Goal: Task Accomplishment & Management: Manage account settings

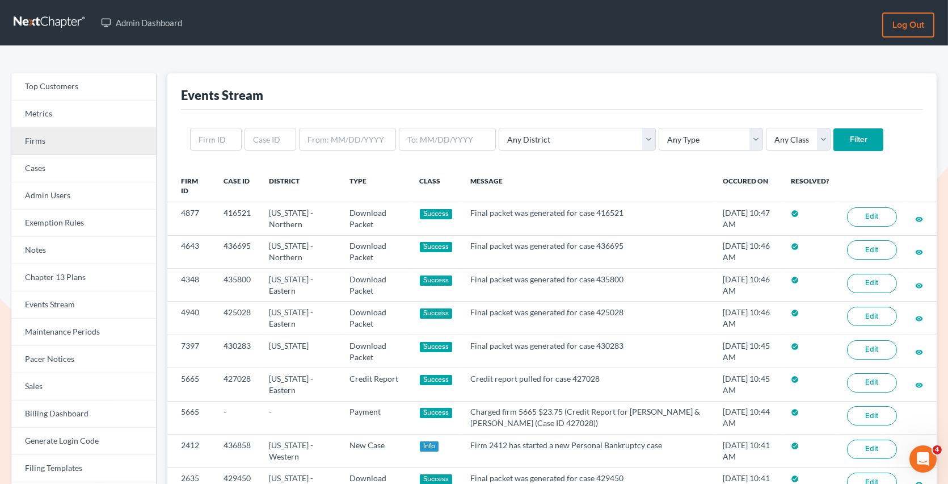
click at [47, 138] on link "Firms" at bounding box center [83, 141] width 145 height 27
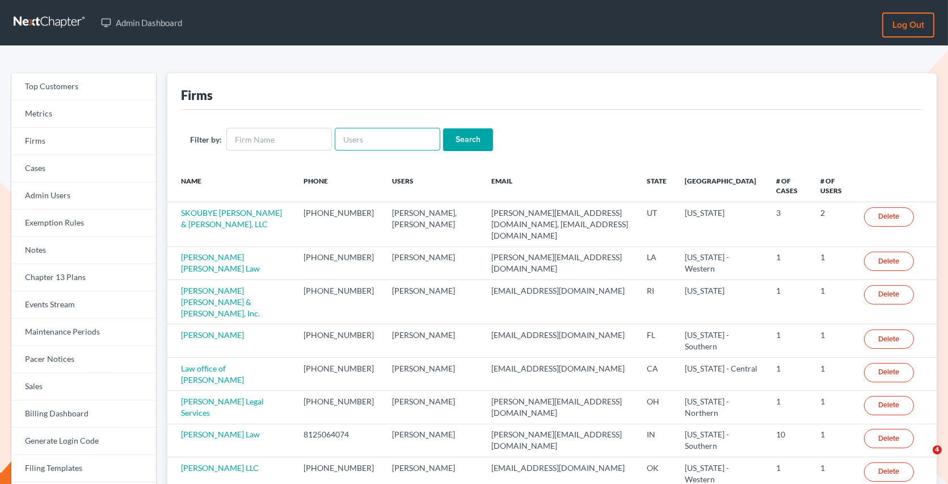
click at [368, 138] on input "text" at bounding box center [388, 139] width 106 height 23
paste input "kevin@mettalegalsolutions.com"
type input "kevin@mettalegalsolutions.com"
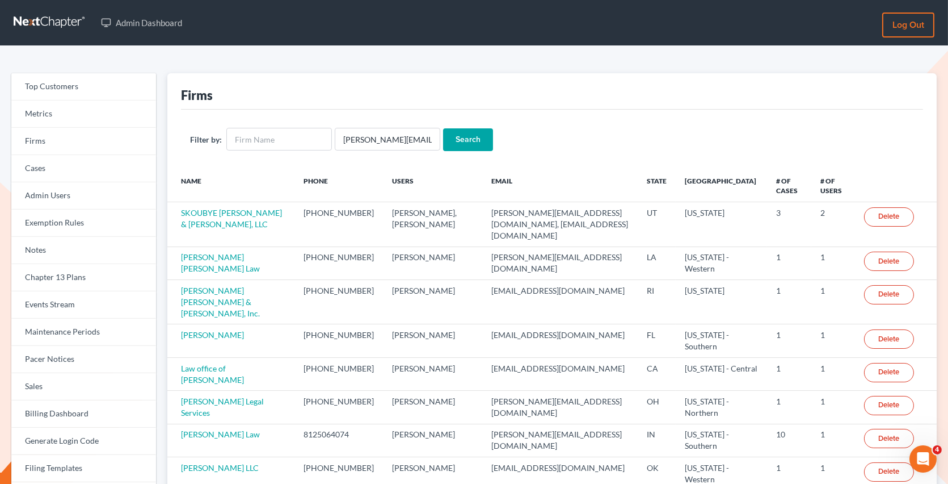
click at [457, 138] on input "Search" at bounding box center [468, 139] width 50 height 23
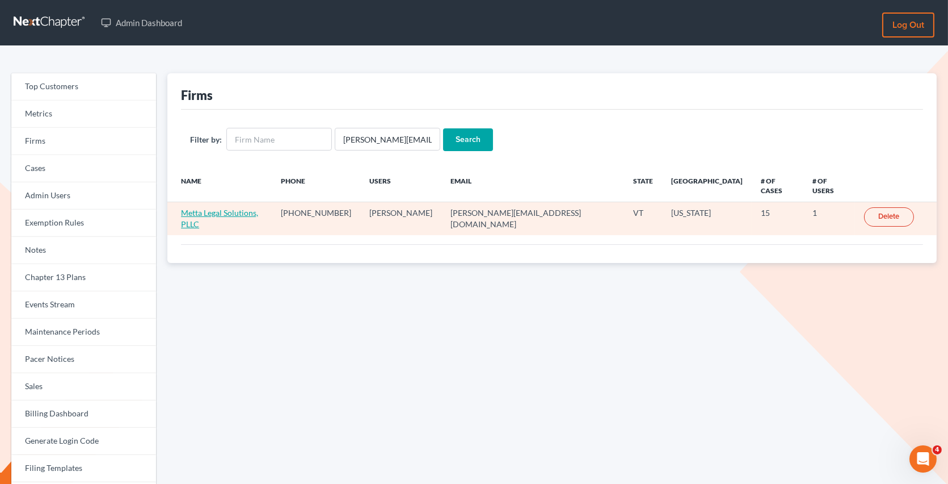
click at [242, 208] on link "Metta Legal Solutions, PLLC" at bounding box center [219, 218] width 77 height 21
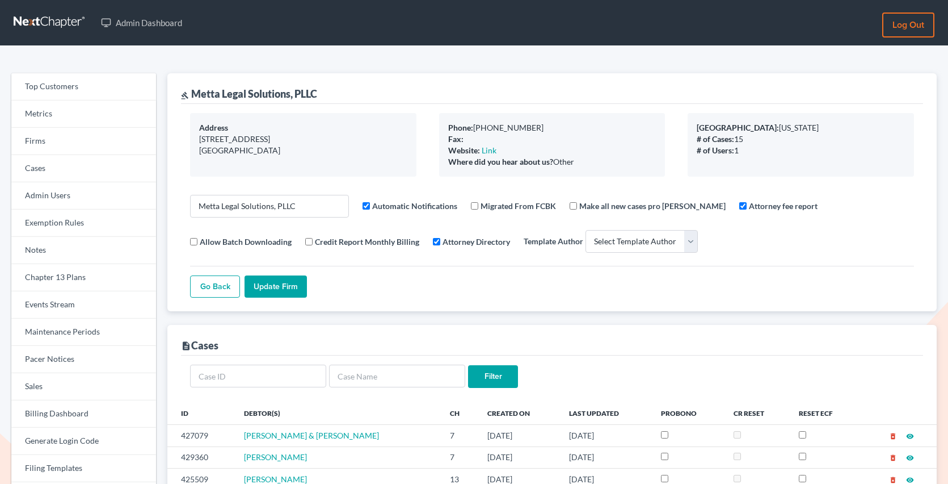
select select
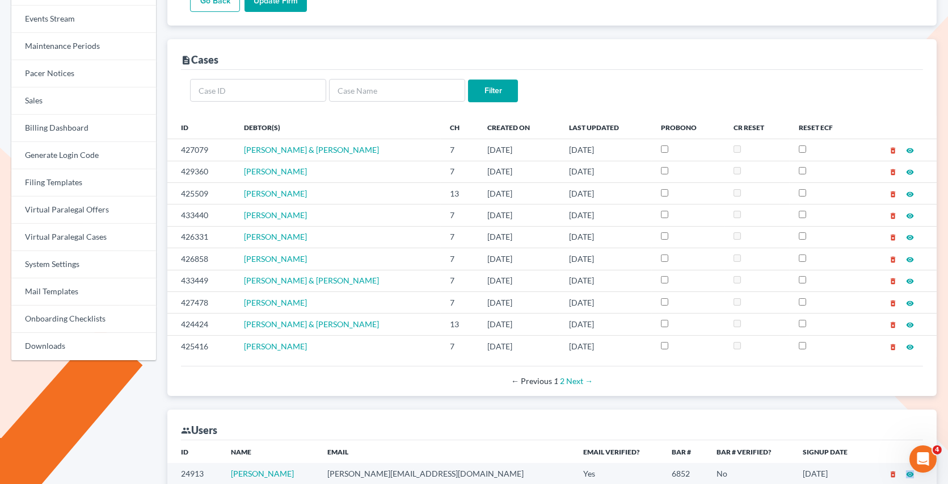
scroll to position [284, 0]
click at [563, 384] on link "2" at bounding box center [562, 382] width 5 height 10
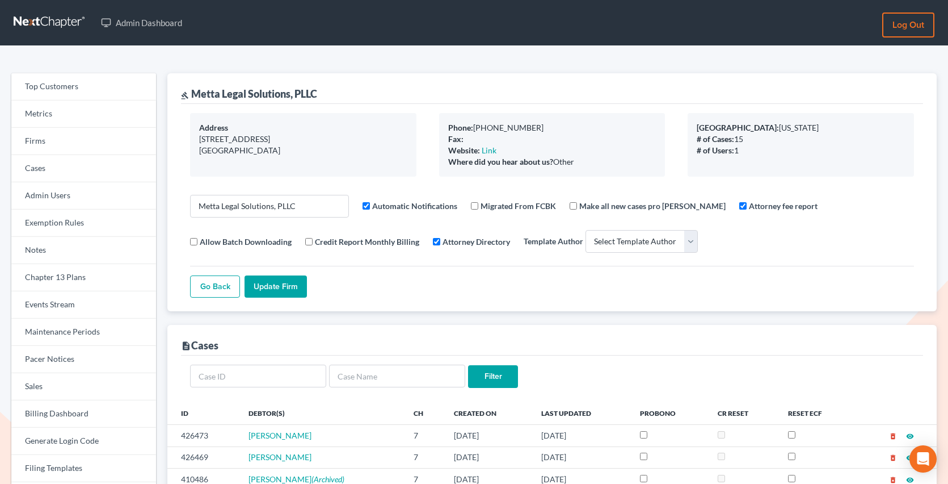
select select
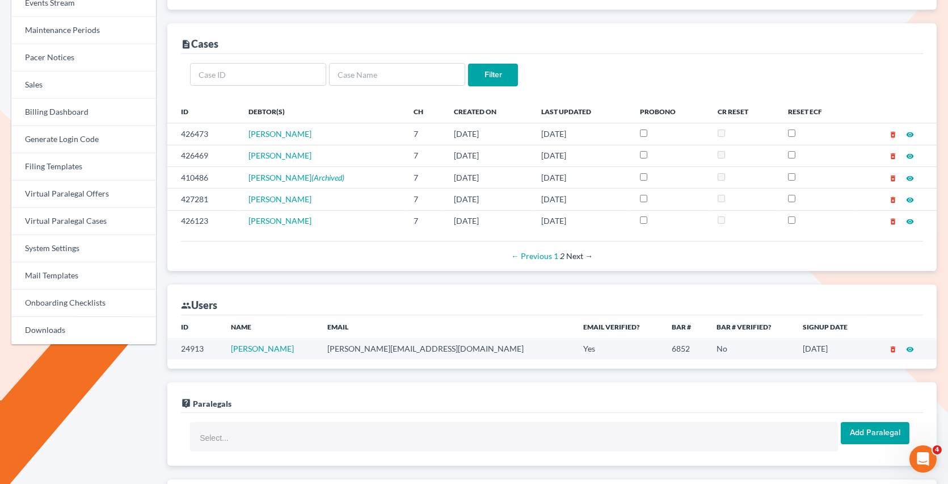
scroll to position [298, 0]
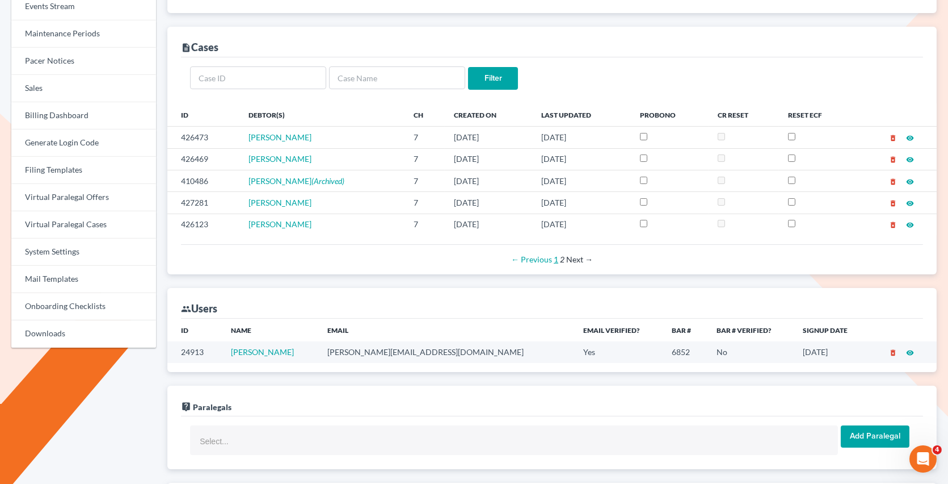
click at [555, 259] on link "1" at bounding box center [556, 259] width 5 height 10
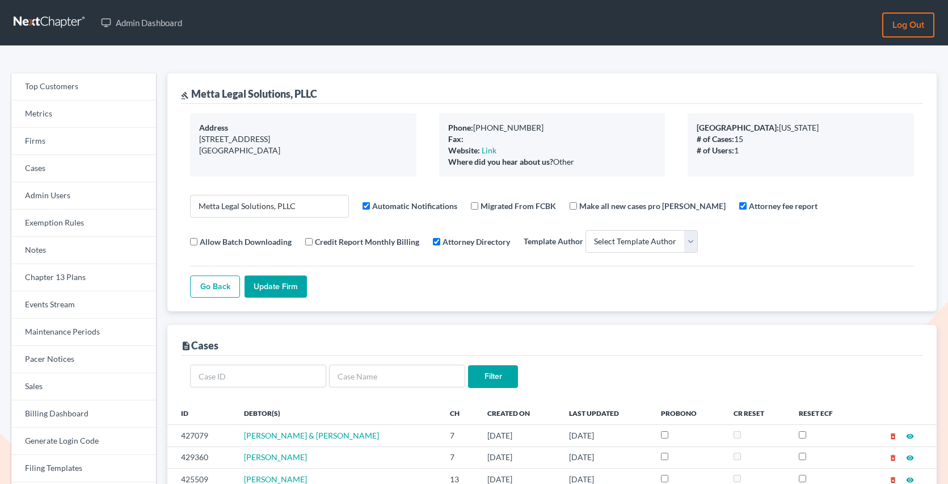
select select
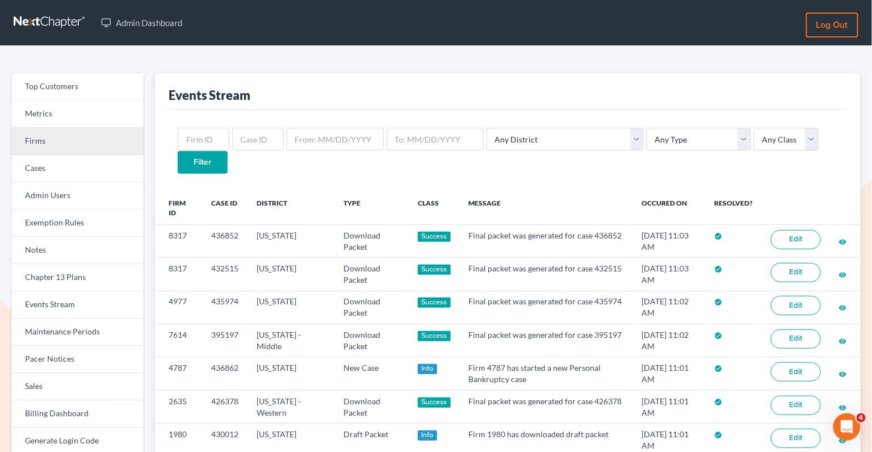
click at [41, 147] on link "Firms" at bounding box center [77, 141] width 132 height 27
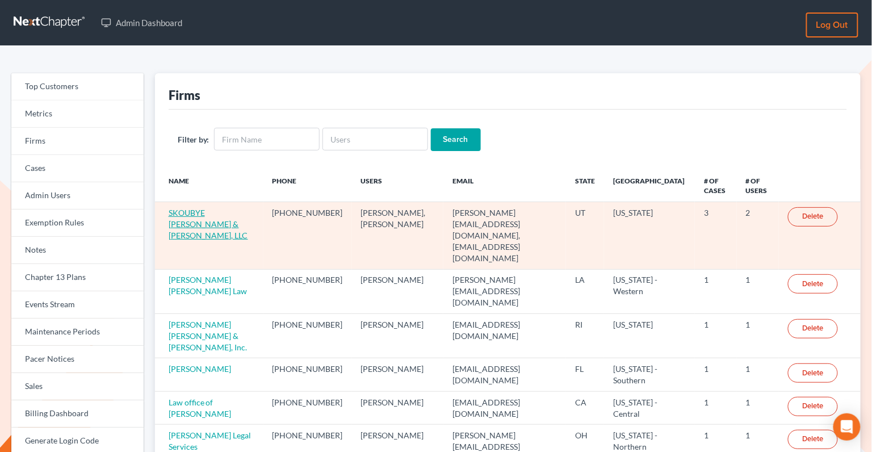
click at [199, 216] on link "SKOUBYE NIELSON & JOHANSEN, LLC" at bounding box center [208, 224] width 79 height 32
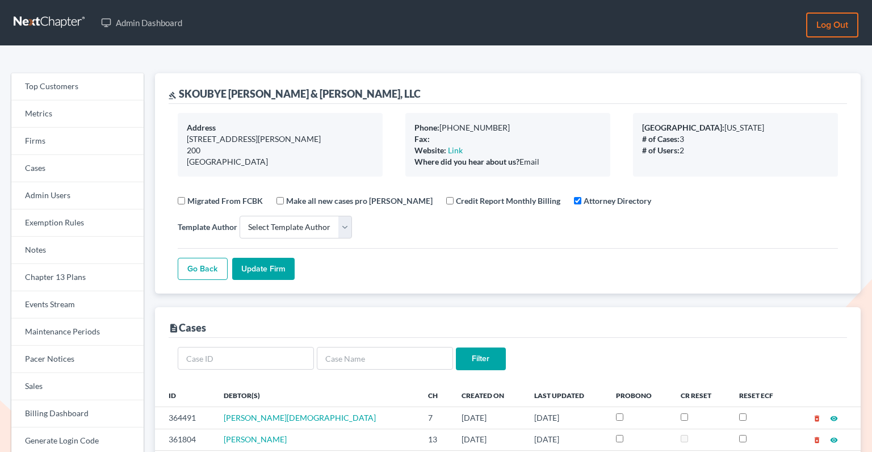
select select
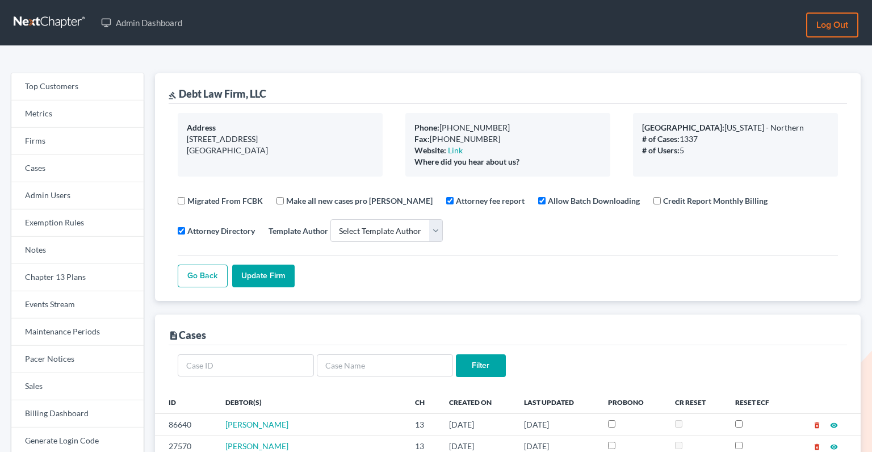
select select
